Goal: Information Seeking & Learning: Learn about a topic

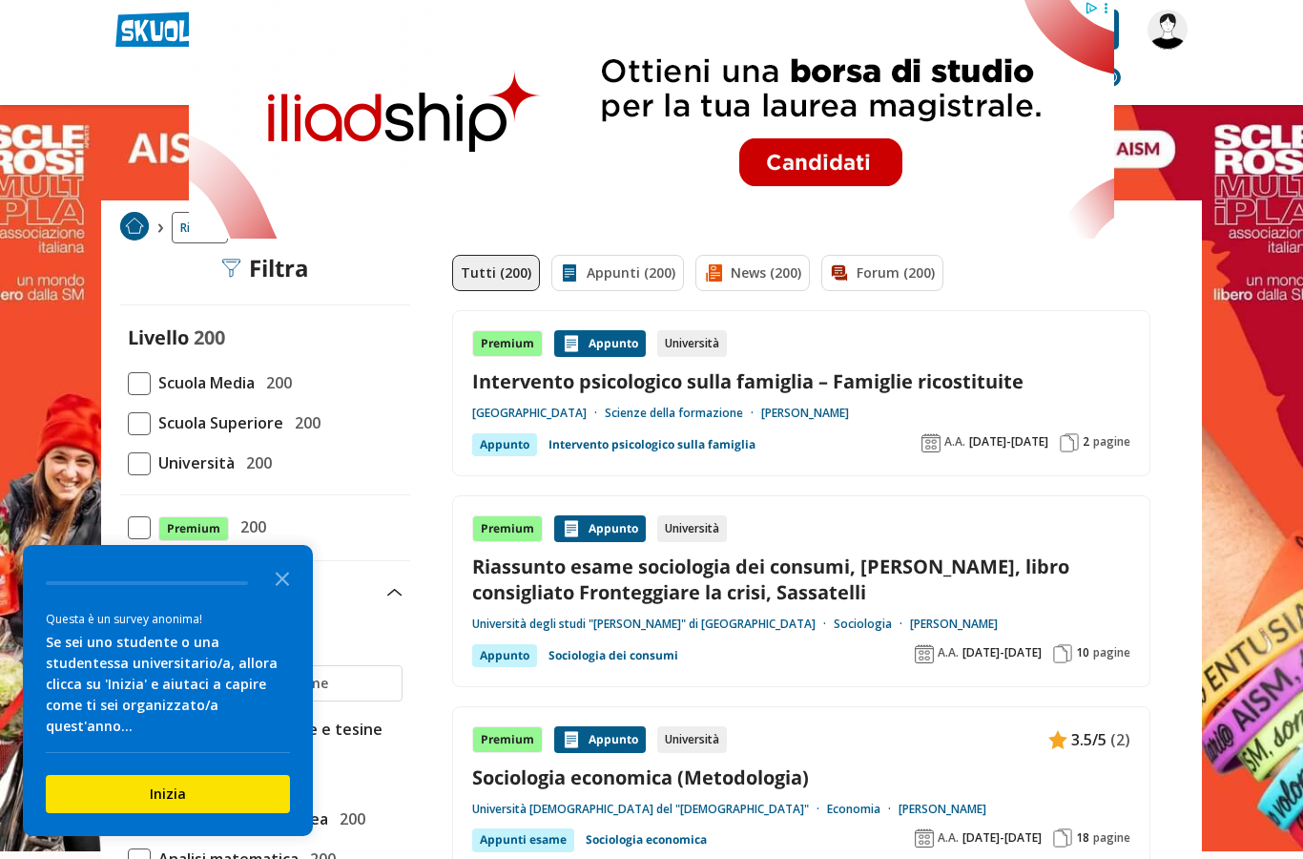
scroll to position [19, 0]
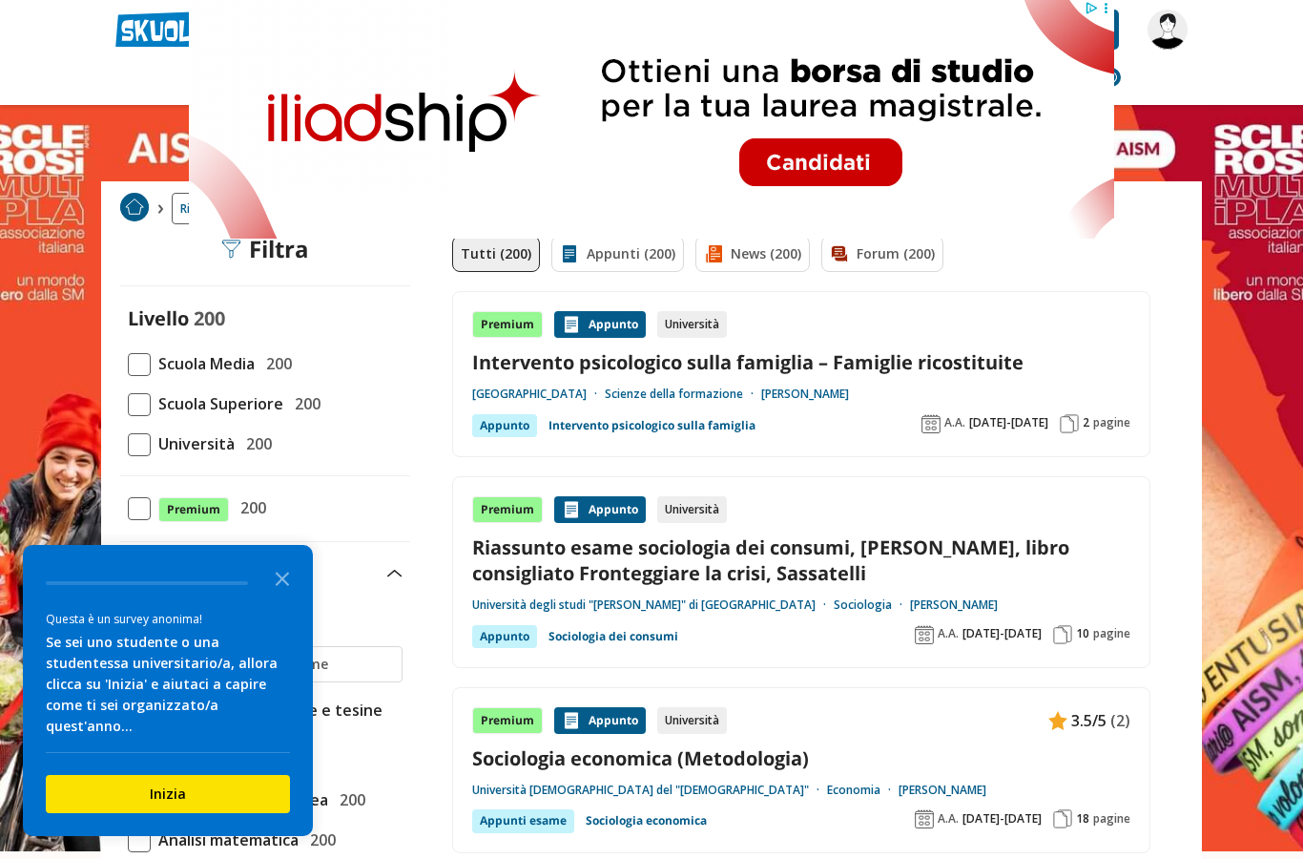
click at [291, 596] on icon "Close the survey" at bounding box center [282, 577] width 38 height 38
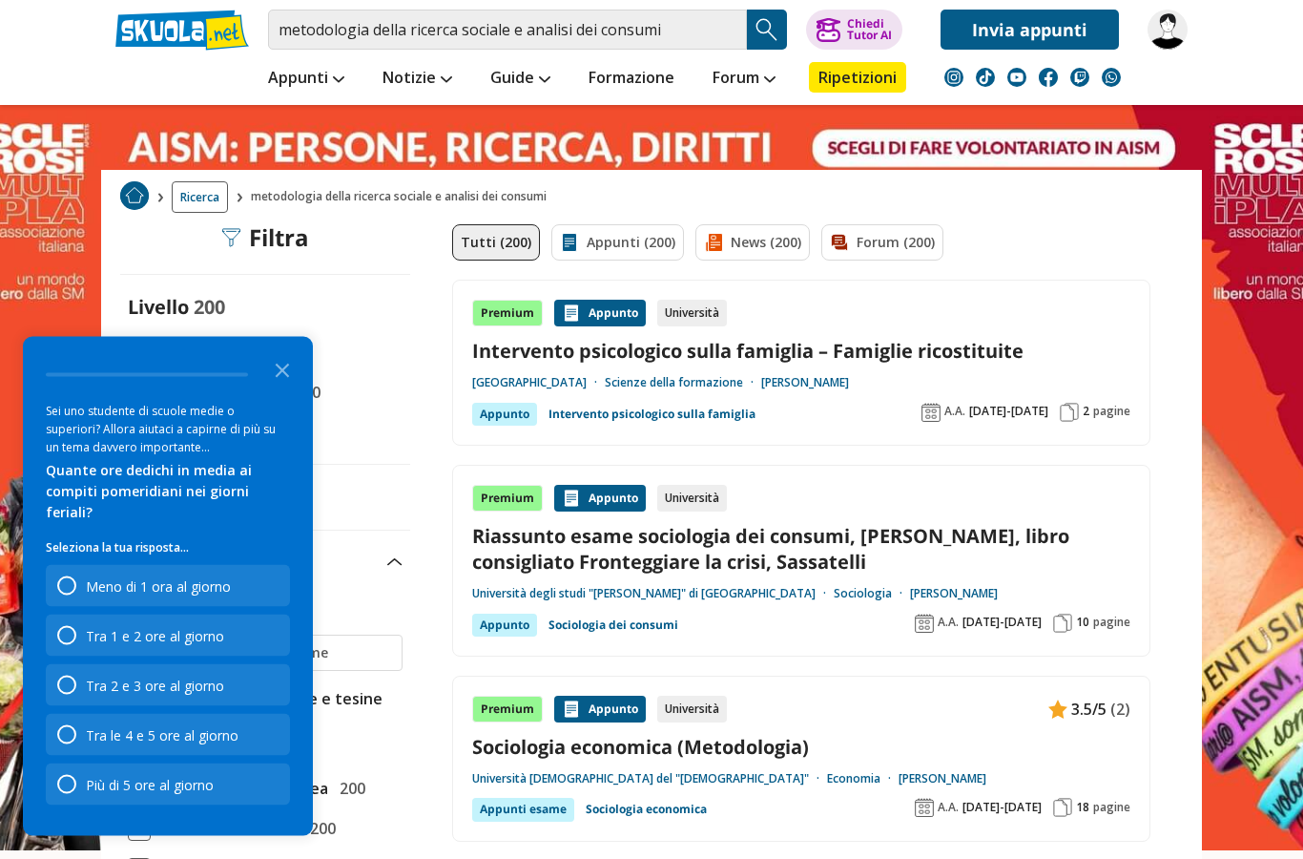
scroll to position [0, 0]
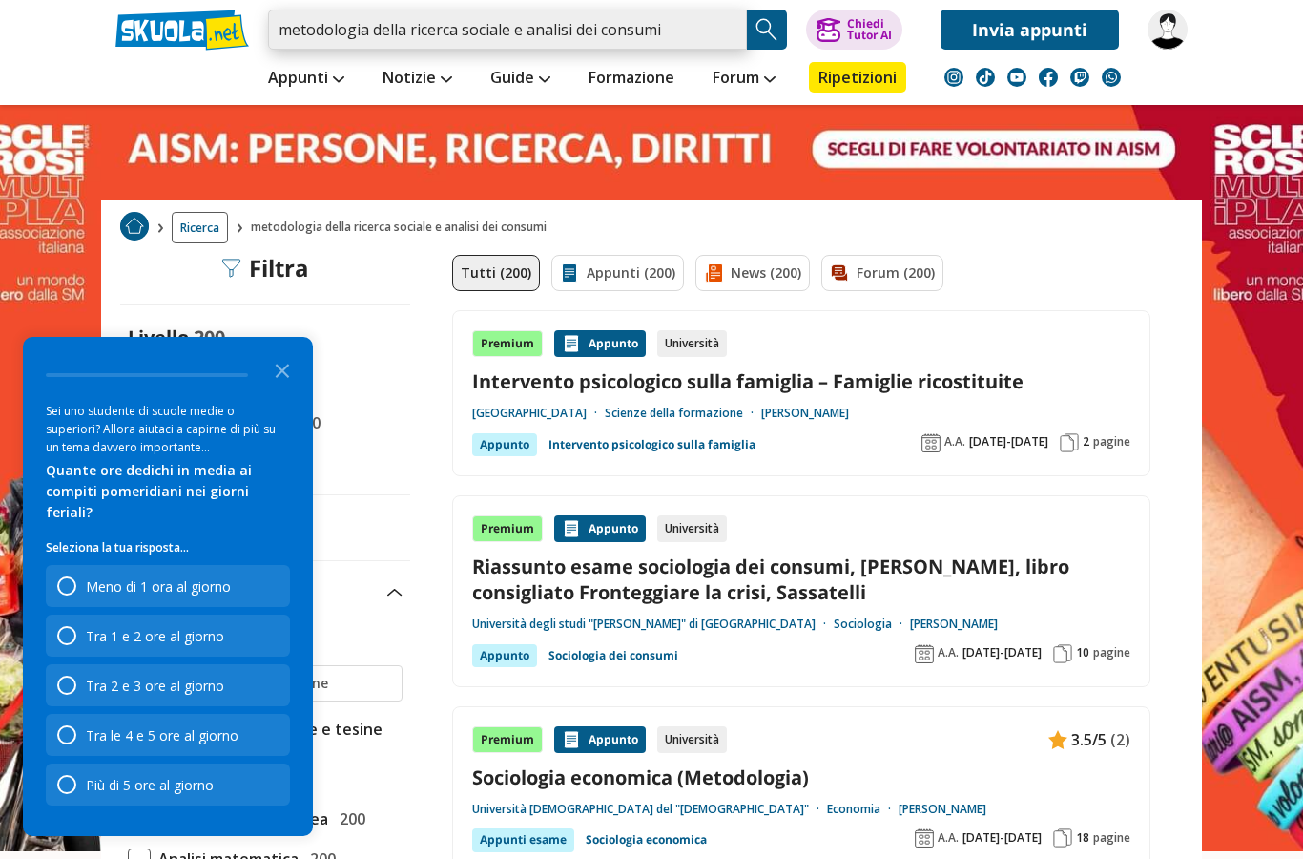
click at [668, 35] on input "metodologia della ricerca sociale e analisi dei consumi" at bounding box center [507, 30] width 479 height 40
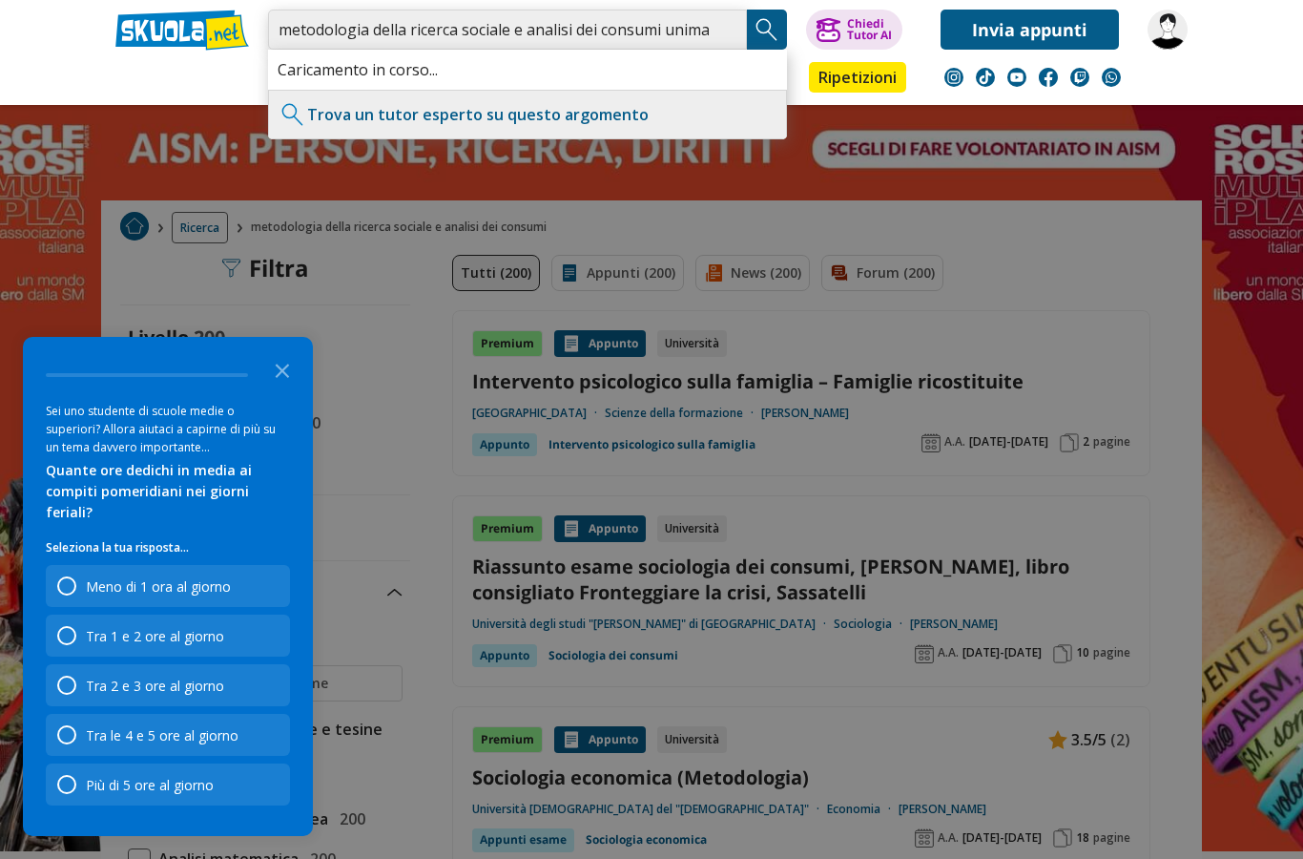
type input "metodologia della ricerca sociale e analisi dei consumi unimarconi"
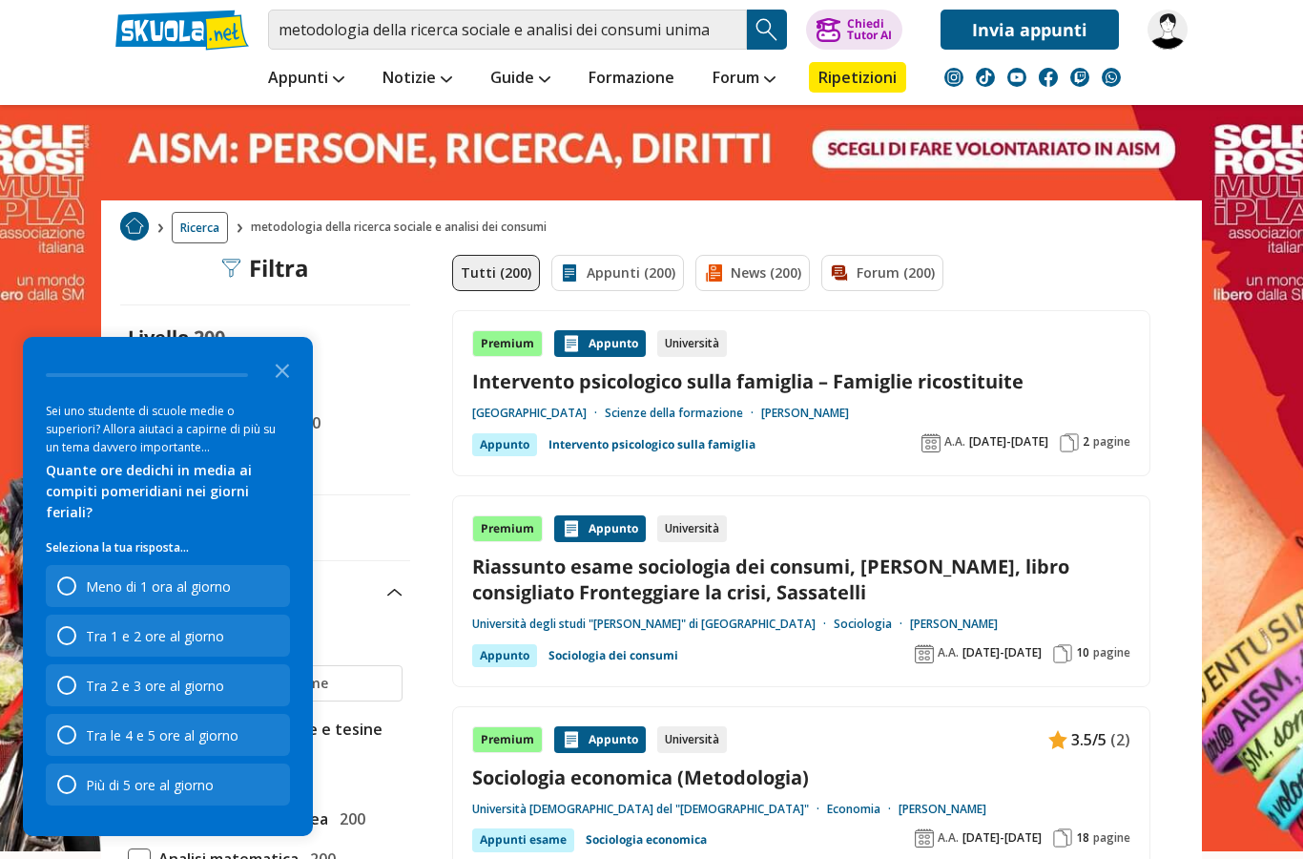
click at [273, 388] on icon "Close the survey" at bounding box center [282, 369] width 38 height 38
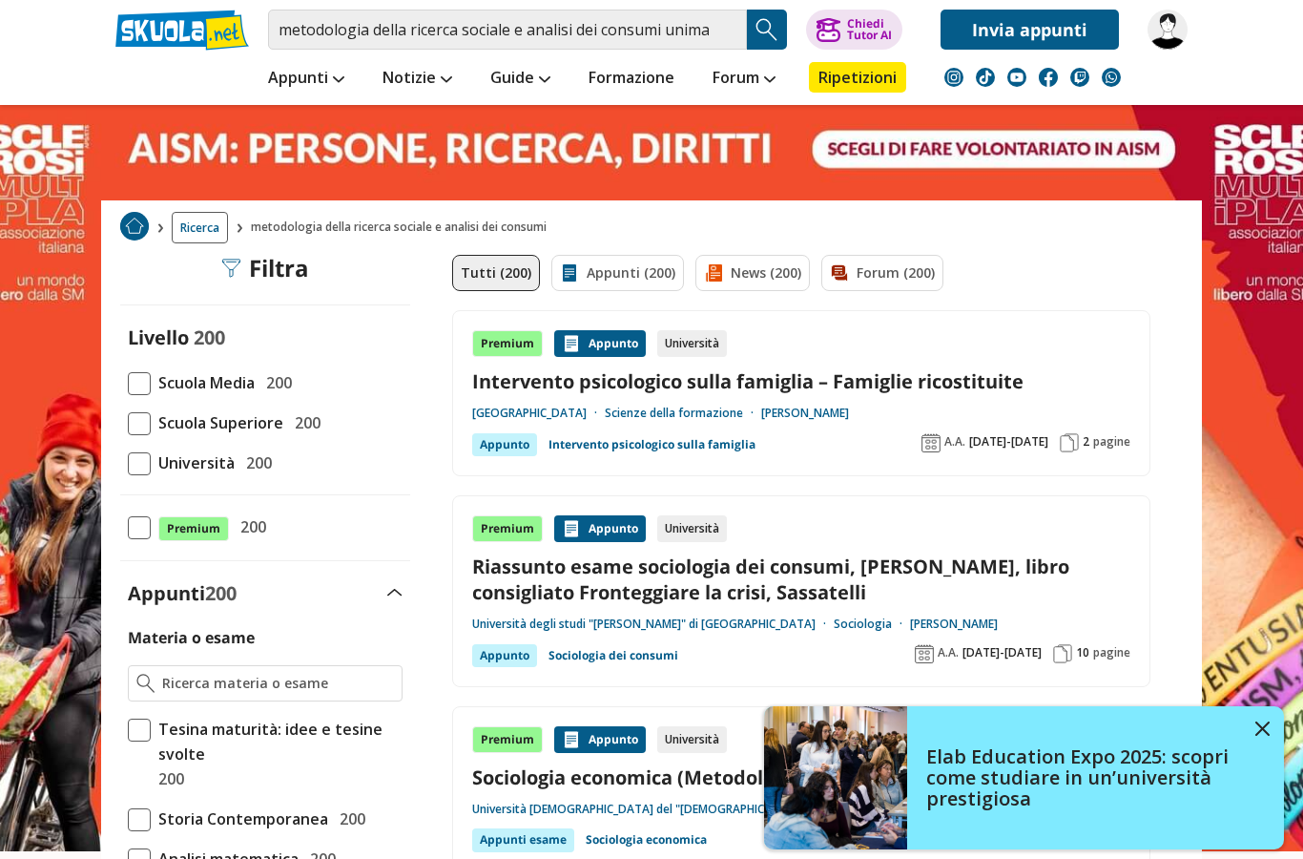
click at [272, 391] on span "200" at bounding box center [275, 382] width 33 height 25
click at [128, 383] on input "Scuola Media 200" at bounding box center [128, 383] width 0 height 0
checkbox input "true"
click at [1258, 728] on link at bounding box center [651, 401] width 1303 height 802
